Goal: Transaction & Acquisition: Purchase product/service

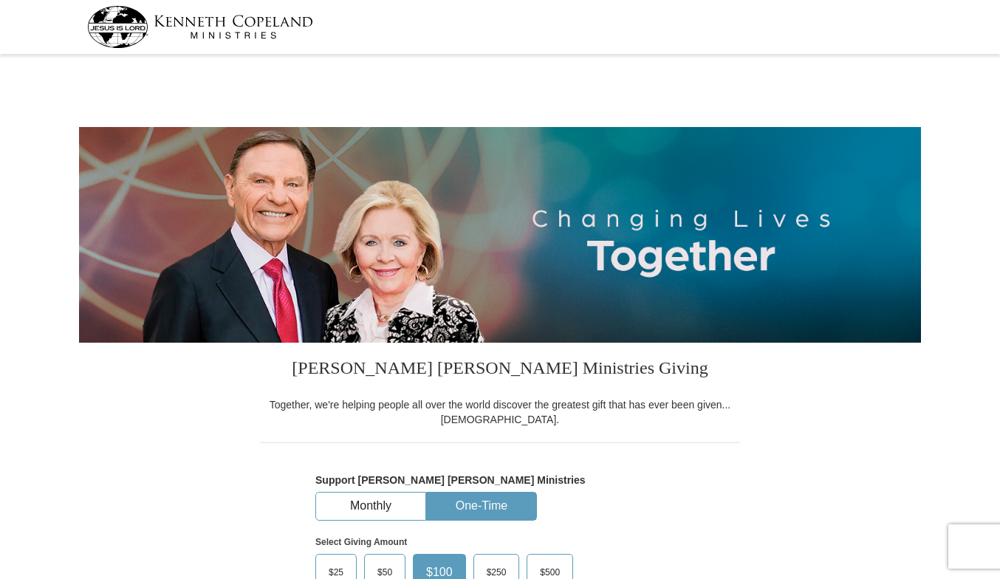
select select "LA"
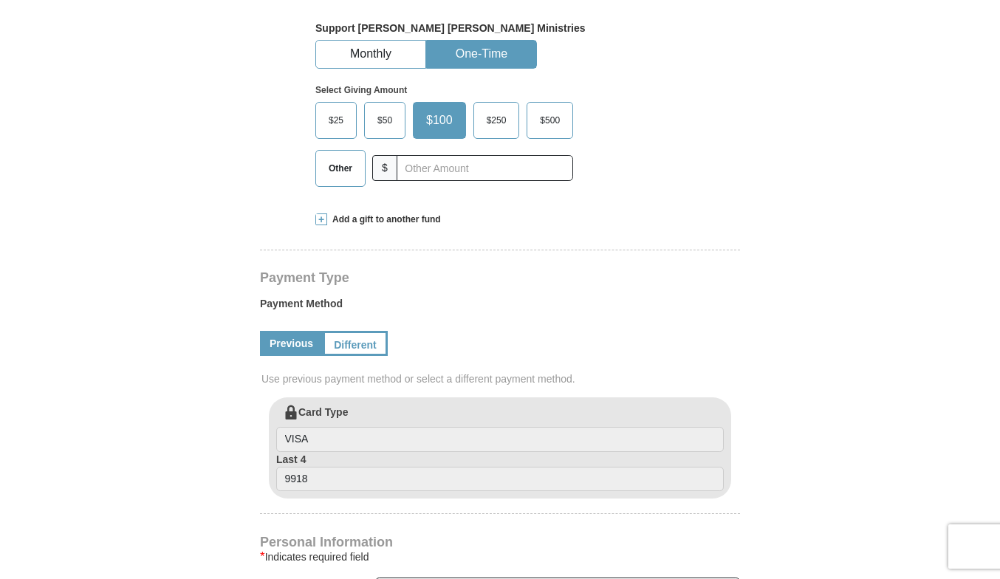
scroll to position [452, 0]
click at [334, 222] on span "Add a gift to another fund" at bounding box center [384, 219] width 114 height 13
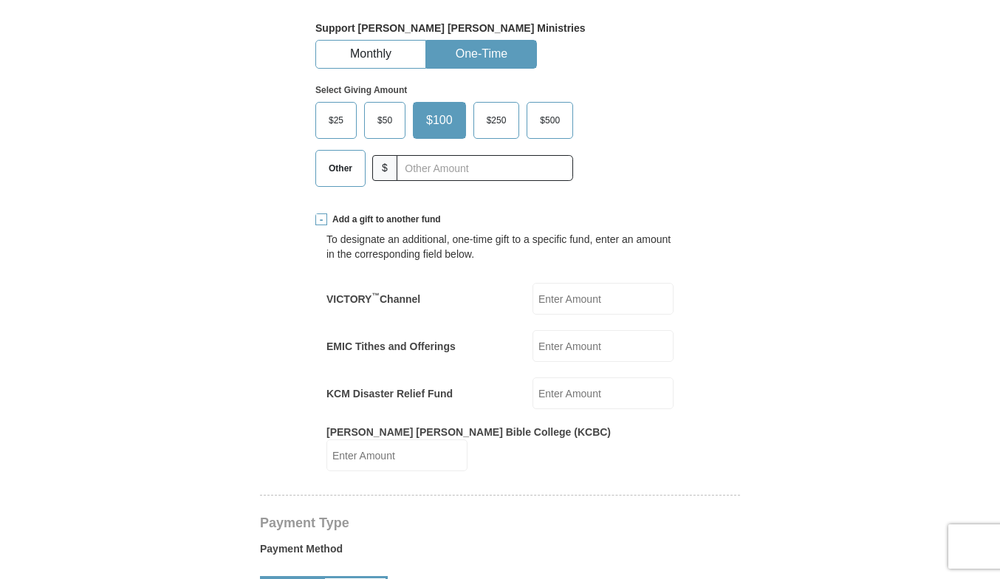
click at [558, 343] on input "EMIC Tithes and Offerings" at bounding box center [603, 346] width 141 height 32
click at [575, 344] on input "EMIC Tithes and Offerings" at bounding box center [603, 346] width 141 height 32
type input "178.50"
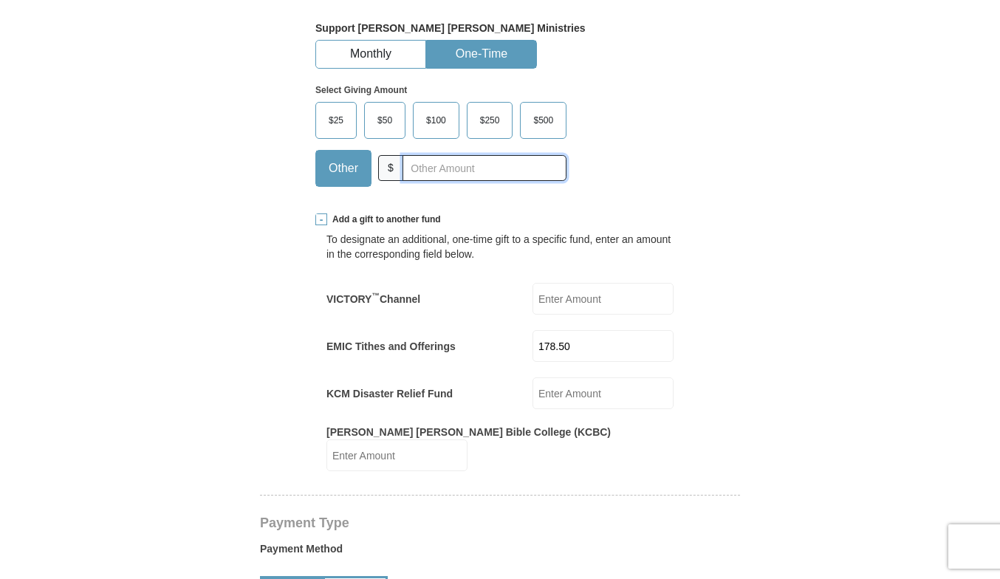
click at [438, 168] on input "text" at bounding box center [485, 168] width 164 height 26
click at [557, 296] on input "VICTORY ™ Channel" at bounding box center [603, 299] width 141 height 32
type input "10"
click at [465, 169] on input "text" at bounding box center [485, 168] width 164 height 26
click at [643, 154] on div "Select Giving Amount Amount must be a valid number The total gift cannot be les…" at bounding box center [499, 133] width 369 height 129
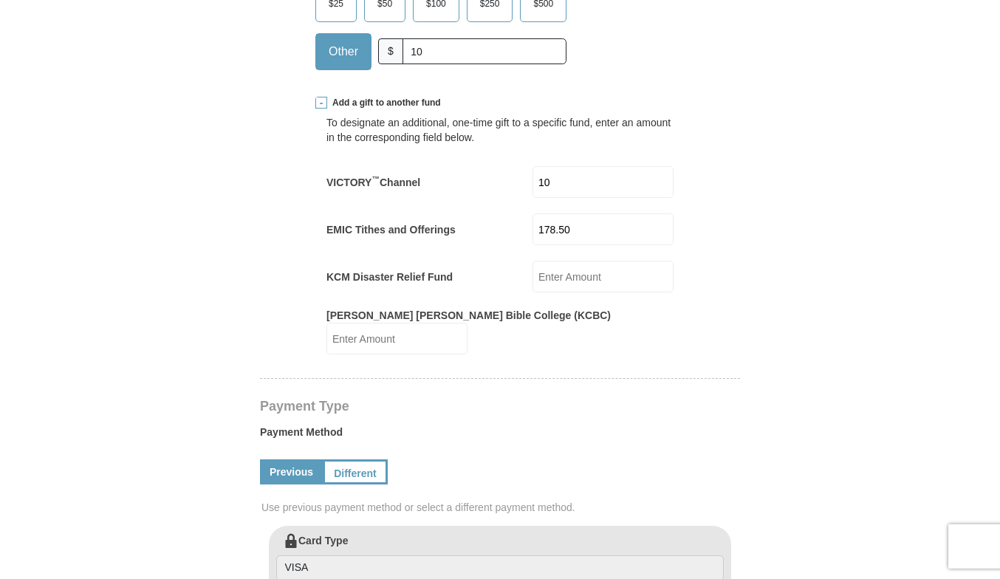
scroll to position [527, 0]
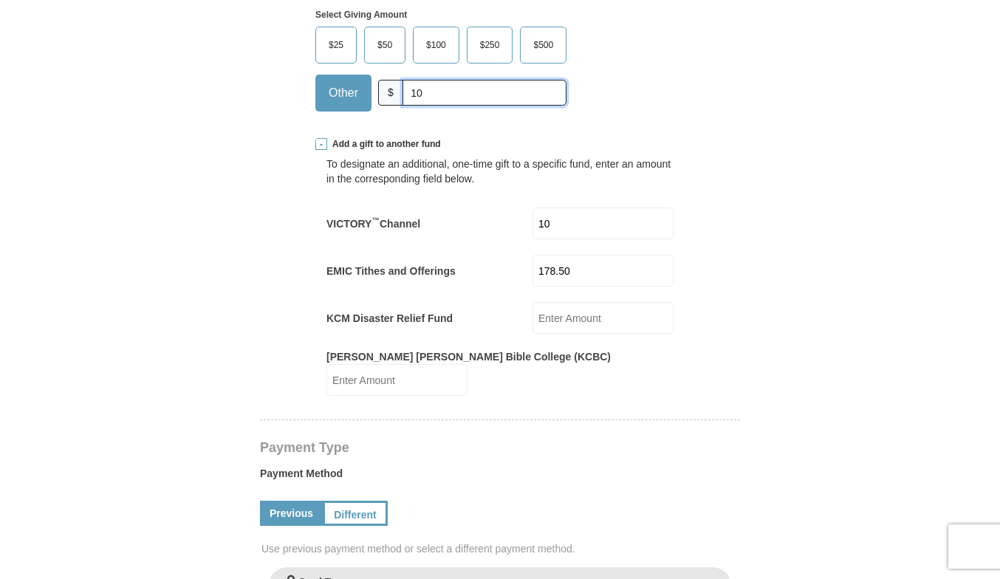
click at [439, 97] on input "10" at bounding box center [485, 93] width 164 height 26
click at [421, 92] on input "10" at bounding box center [485, 93] width 164 height 26
type input "1"
type input "20"
click at [743, 157] on form "Kenneth Copeland Ministries Giving Together, we're helping people all over the …" at bounding box center [500, 472] width 842 height 1881
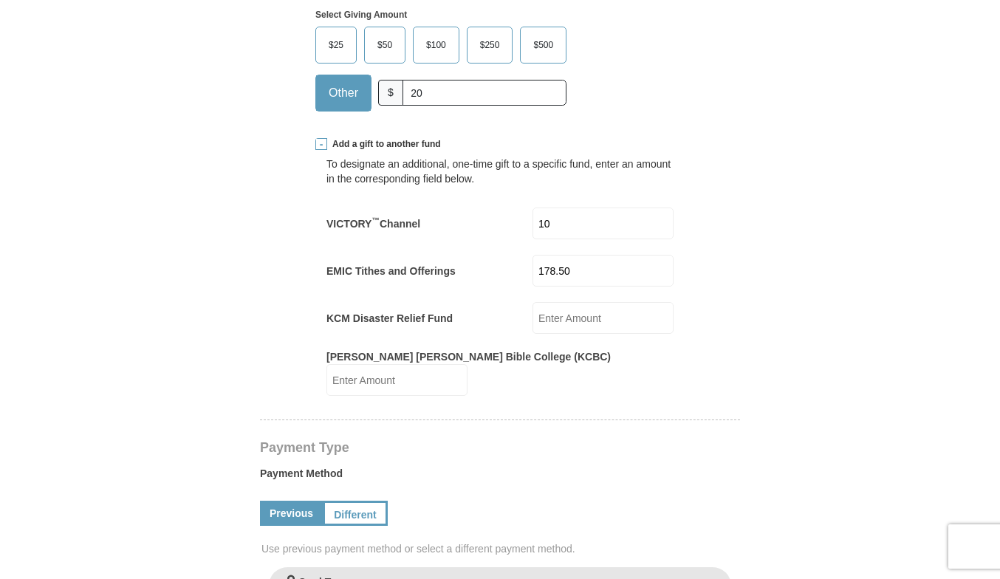
click at [593, 228] on input "10" at bounding box center [603, 224] width 141 height 32
click at [586, 218] on input "10" at bounding box center [603, 224] width 141 height 32
type input "1"
click at [475, 92] on input "20" at bounding box center [485, 93] width 164 height 26
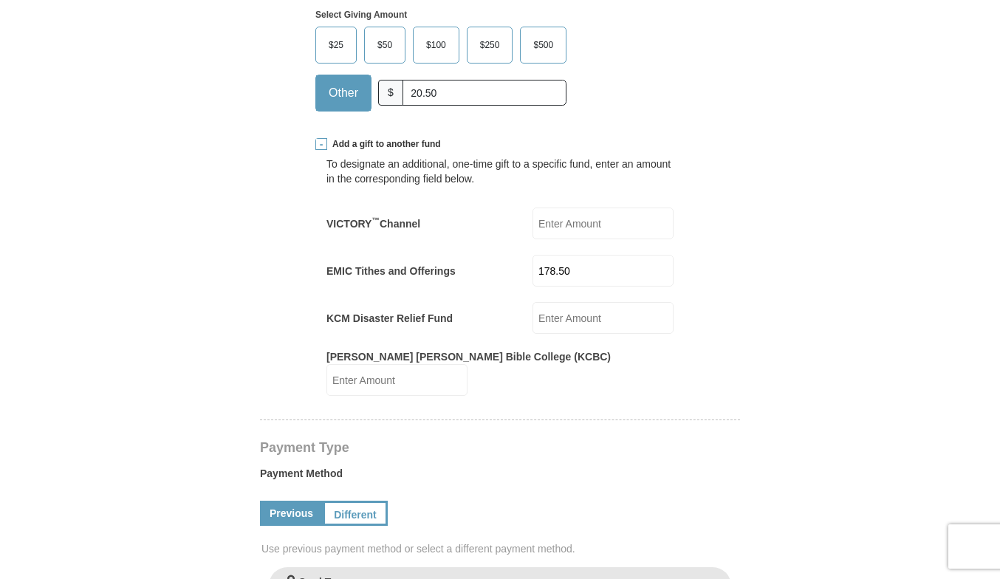
click at [773, 166] on form "Kenneth Copeland Ministries Giving Together, we're helping people all over the …" at bounding box center [500, 460] width 842 height 1857
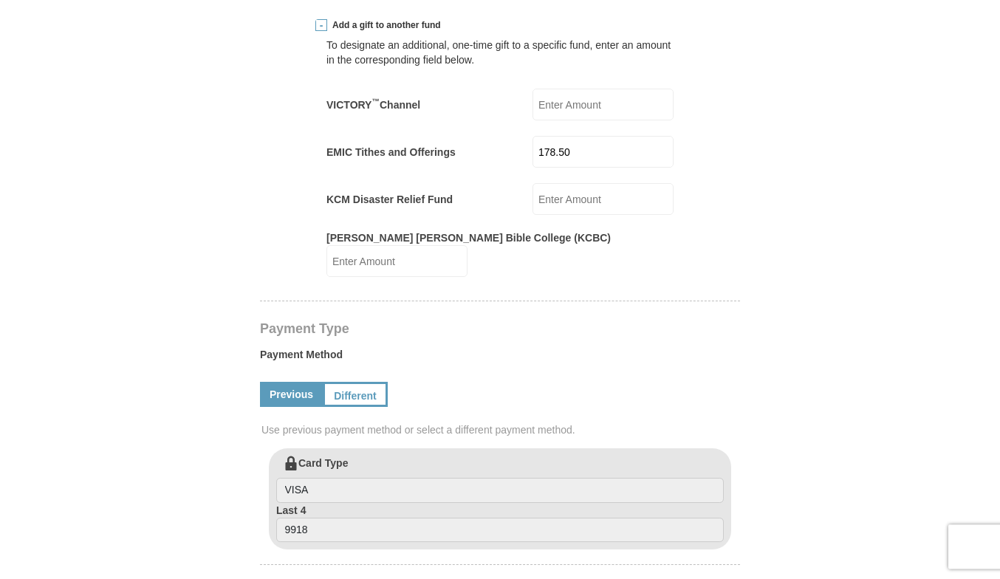
scroll to position [603, 0]
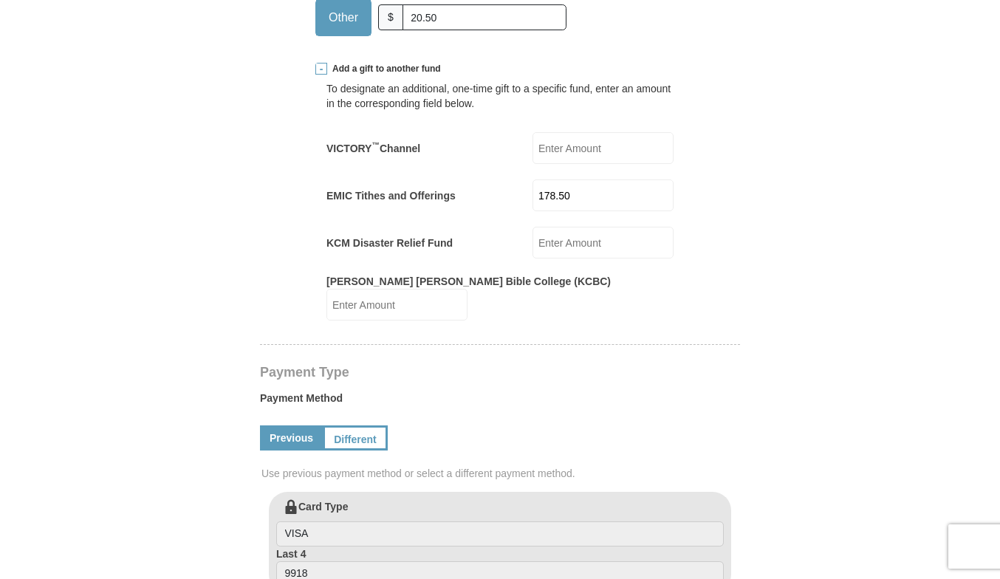
click at [613, 156] on input "VICTORY ™ Channel" at bounding box center [603, 148] width 141 height 32
click at [428, 18] on input "20.50" at bounding box center [485, 17] width 164 height 26
type input "15.50"
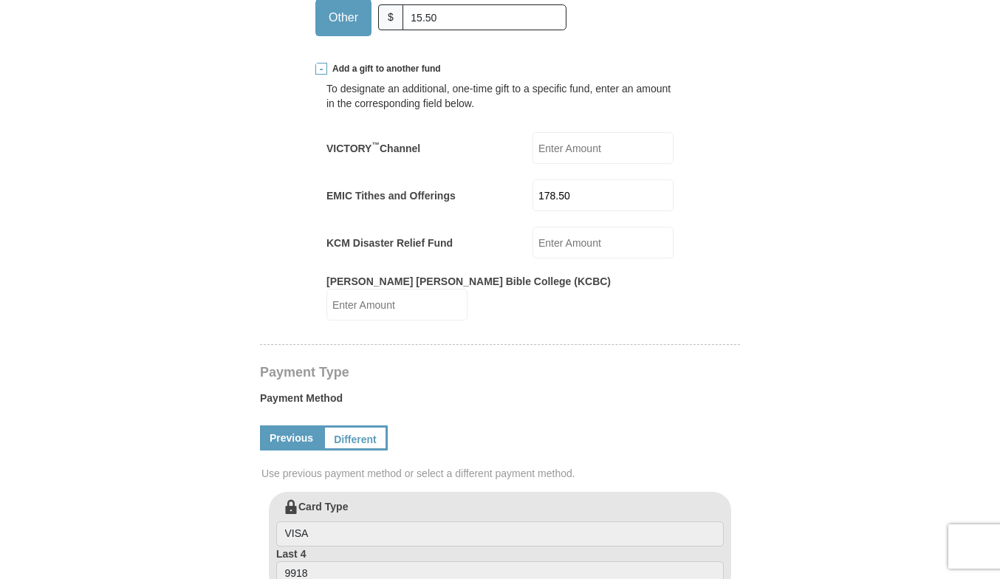
click at [556, 140] on input "VICTORY ™ Channel" at bounding box center [603, 148] width 141 height 32
type input "5"
click at [717, 151] on div "Kenneth Copeland Ministries Giving Together, we're helping people all over the …" at bounding box center [500, 538] width 480 height 1597
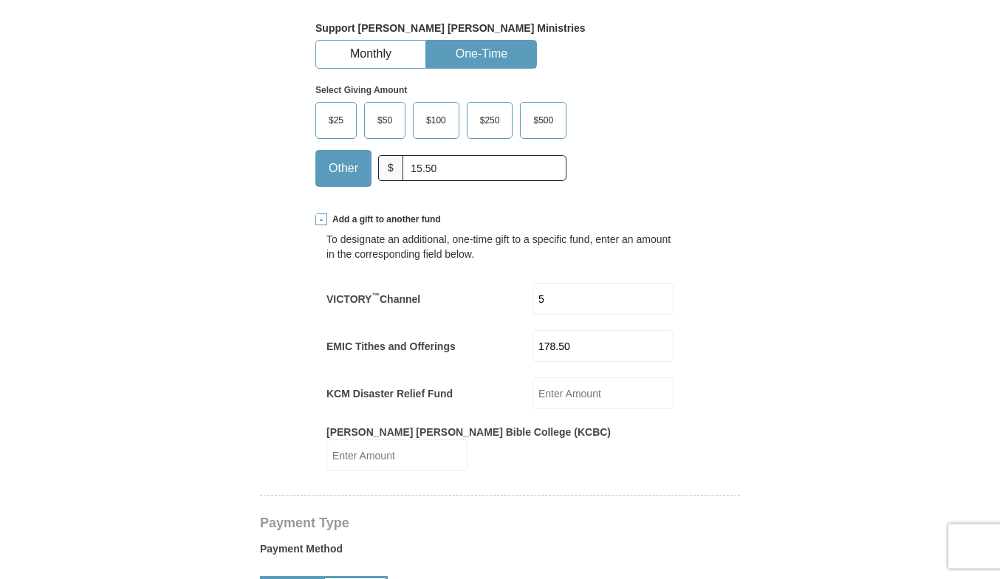
scroll to position [377, 0]
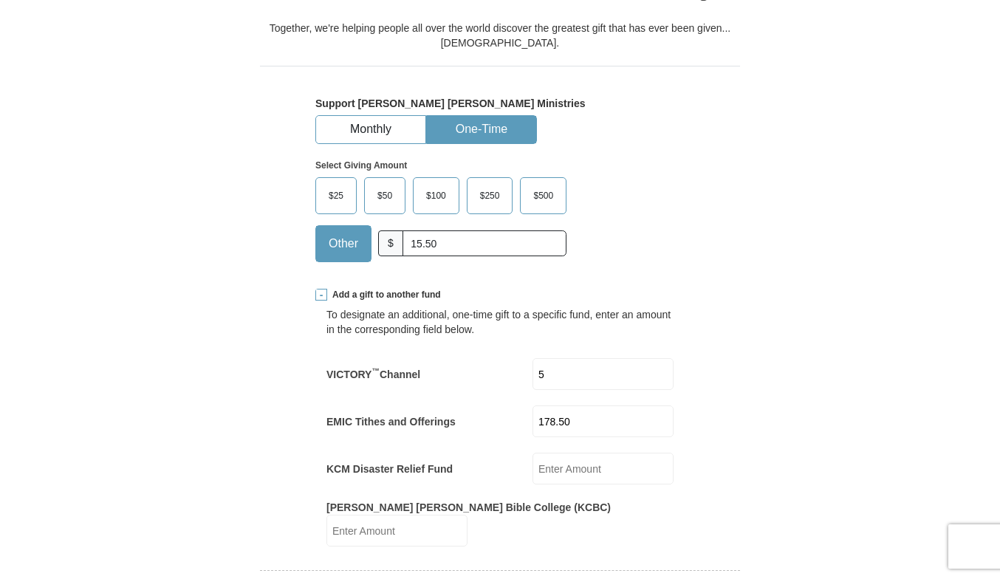
click at [573, 371] on input "5" at bounding box center [603, 374] width 141 height 32
type input "6"
click at [672, 215] on div "Select Giving Amount Amount must be a valid number The total gift cannot be les…" at bounding box center [499, 208] width 369 height 129
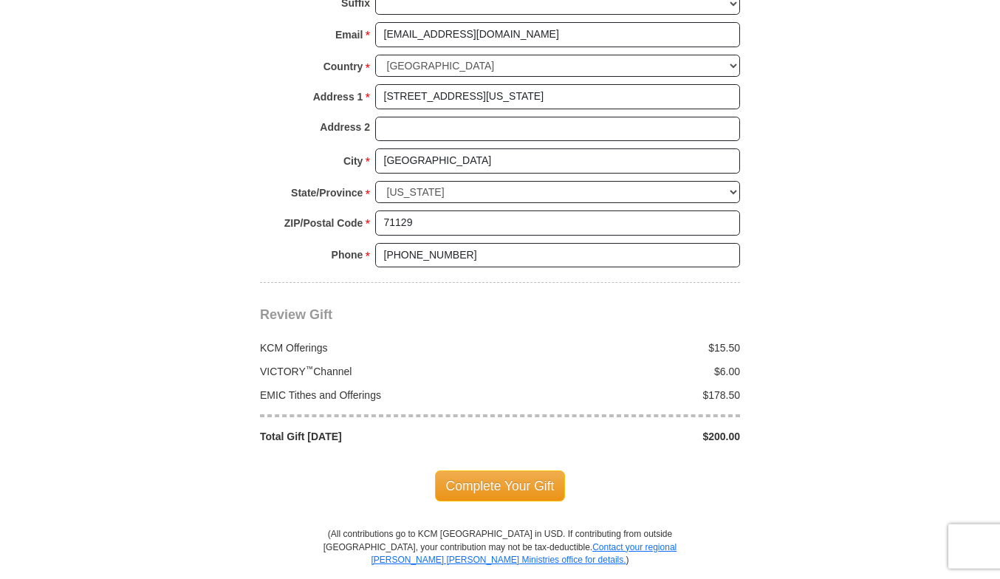
scroll to position [1356, 0]
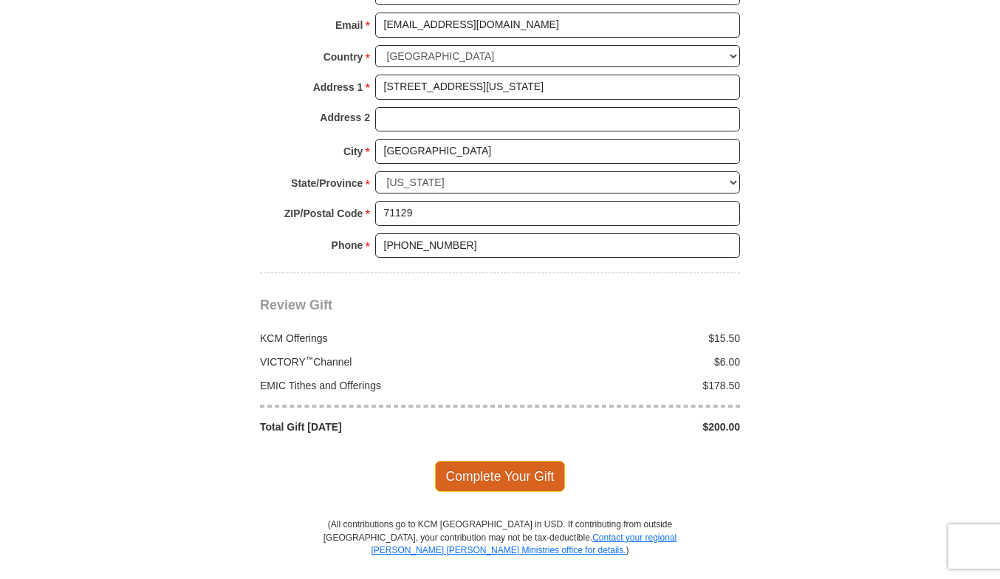
click at [540, 464] on span "Complete Your Gift" at bounding box center [500, 476] width 131 height 31
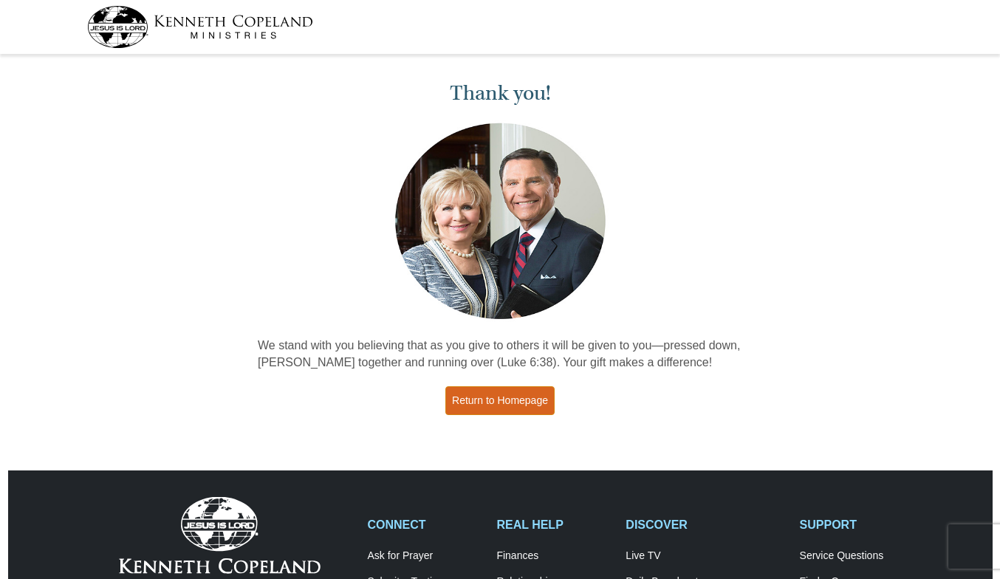
click at [493, 397] on link "Return to Homepage" at bounding box center [499, 400] width 109 height 29
